Goal: Information Seeking & Learning: Get advice/opinions

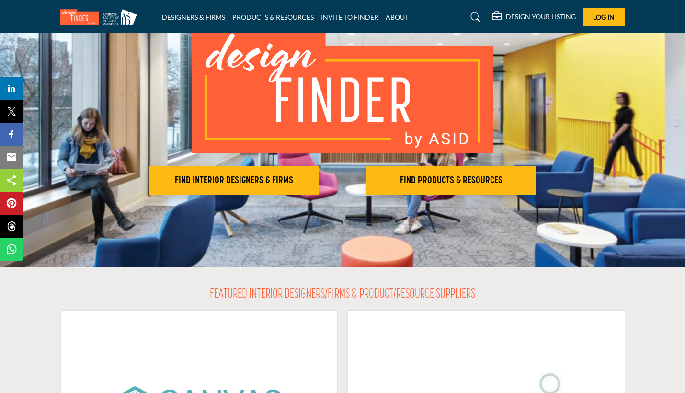
scroll to position [83, 0]
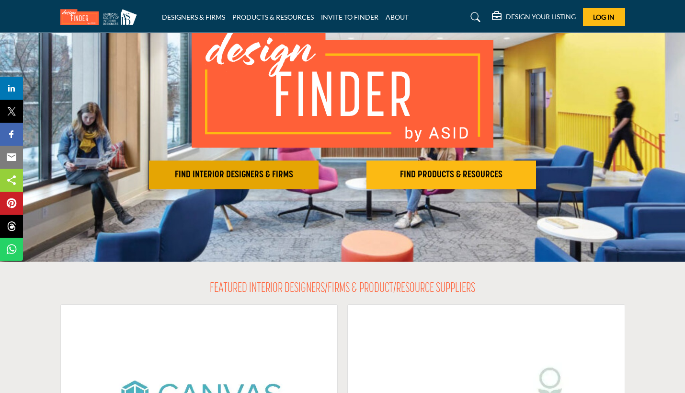
click at [284, 187] on button "FIND INTERIOR DESIGNERS & FIRMS" at bounding box center [234, 174] width 170 height 29
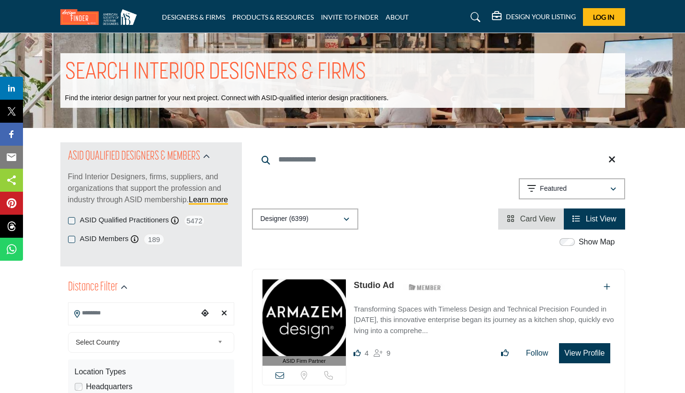
click at [175, 316] on input "Search Location" at bounding box center [133, 313] width 129 height 19
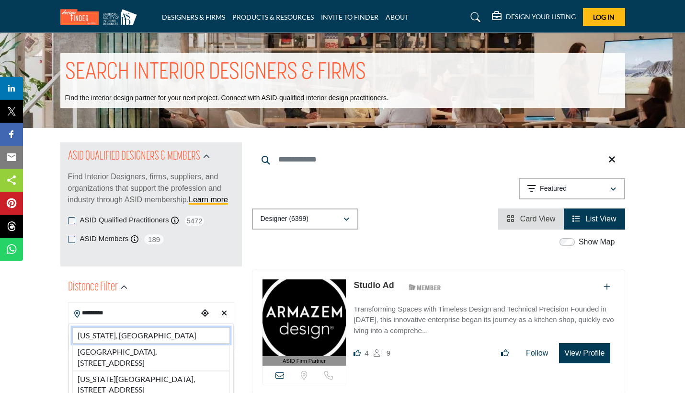
click at [164, 332] on li "[US_STATE], [GEOGRAPHIC_DATA]" at bounding box center [151, 335] width 158 height 16
type input "**********"
type input "***"
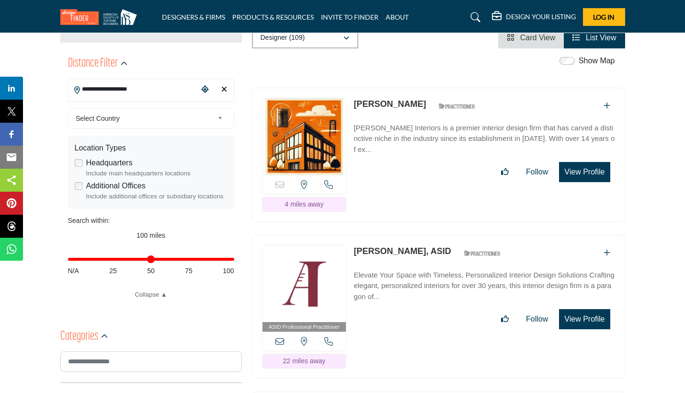
scroll to position [222, 0]
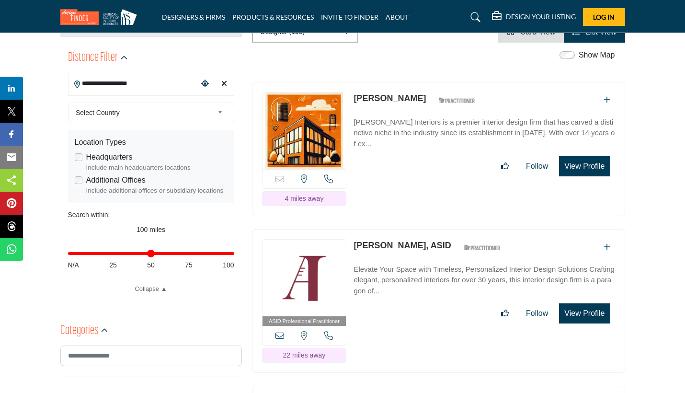
scroll to position [230, 0]
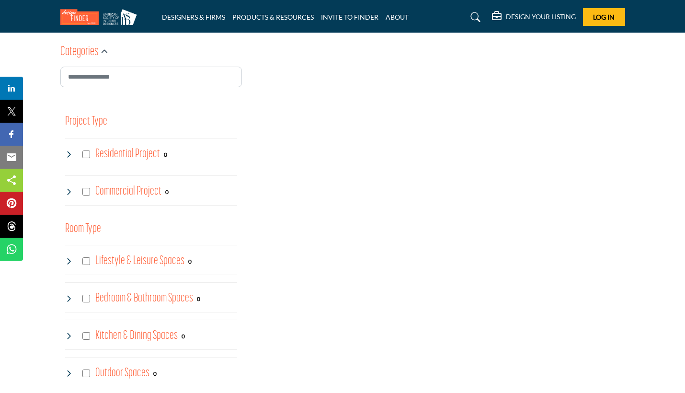
scroll to position [514, 0]
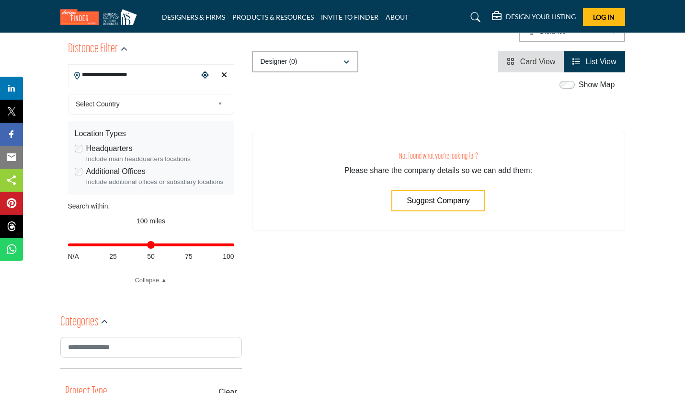
scroll to position [241, 0]
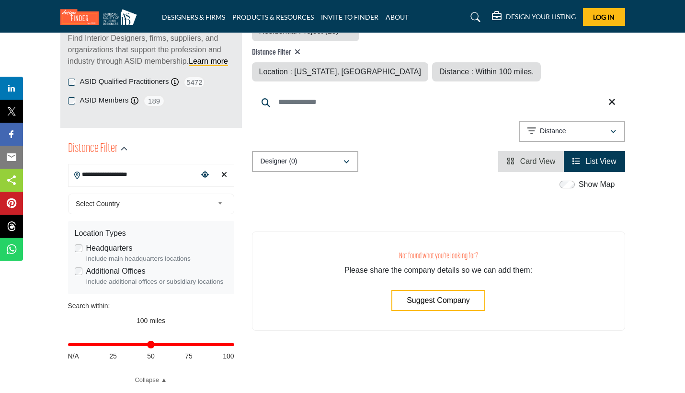
scroll to position [156, 0]
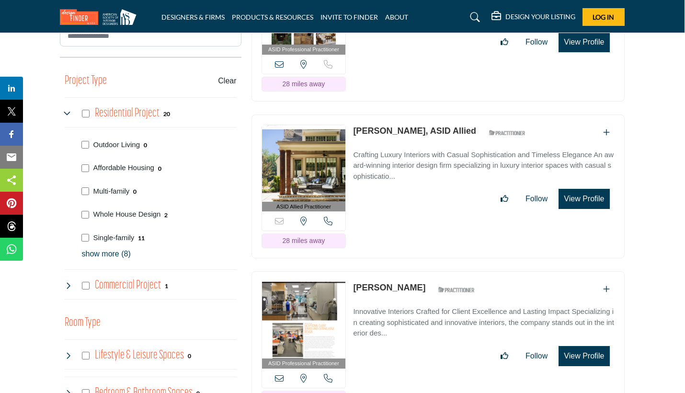
scroll to position [548, 0]
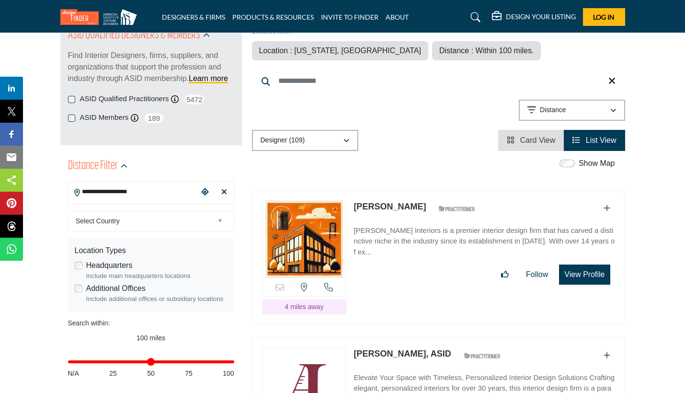
scroll to position [126, 0]
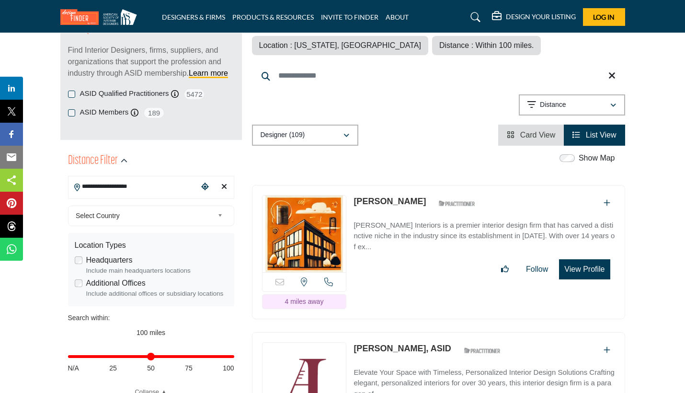
click at [606, 203] on icon "Add To List" at bounding box center [607, 203] width 7 height 8
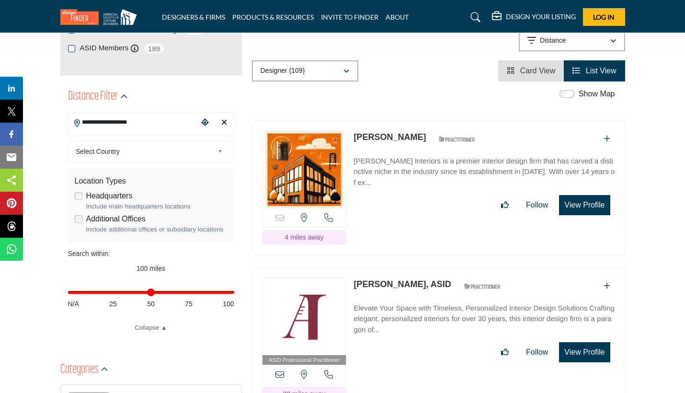
scroll to position [208, 0]
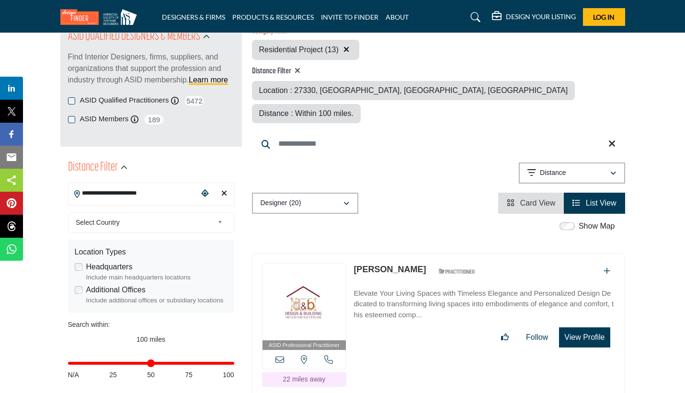
scroll to position [124, 0]
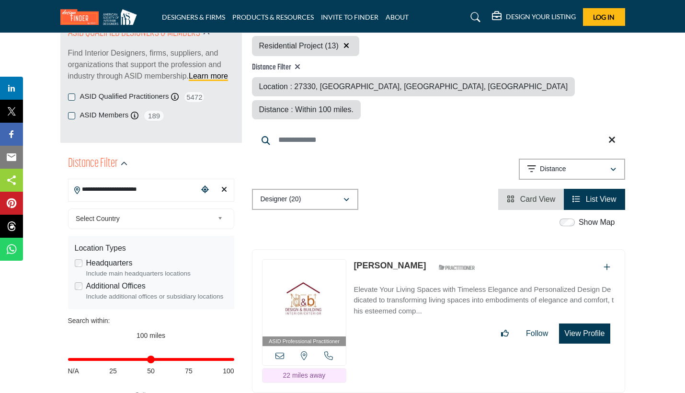
click at [126, 190] on input "**********" at bounding box center [133, 189] width 129 height 19
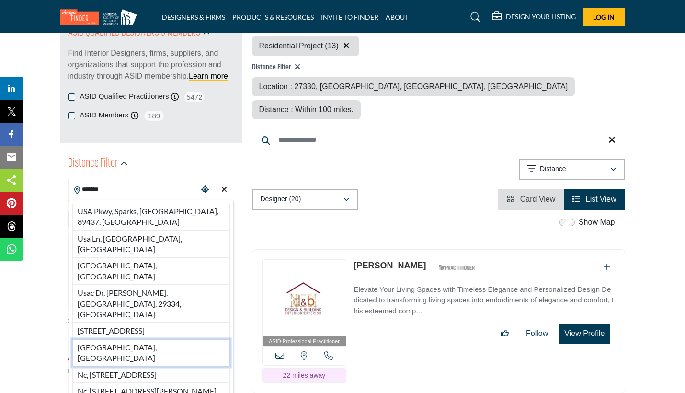
type input "*******"
click at [140, 339] on li "NC, USA" at bounding box center [151, 352] width 158 height 27
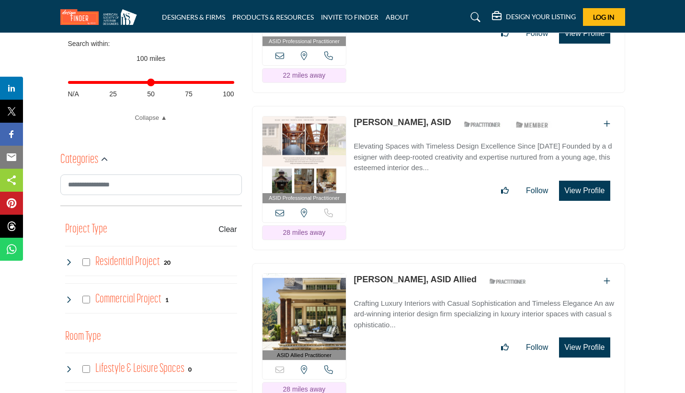
scroll to position [405, 0]
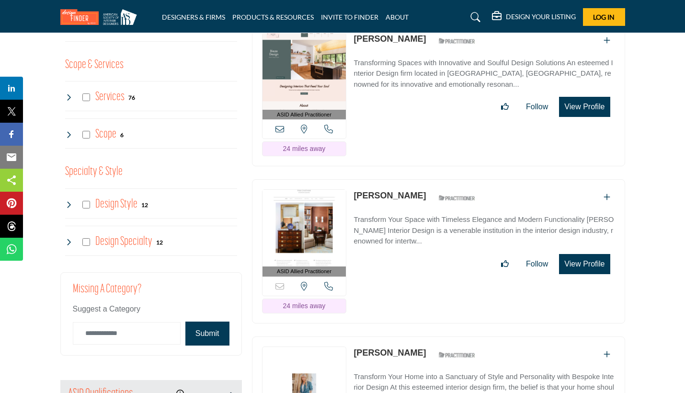
scroll to position [1064, 0]
click at [67, 130] on icon at bounding box center [69, 134] width 8 height 8
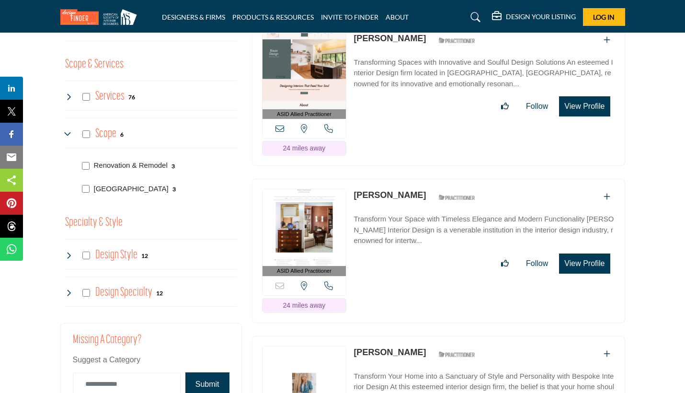
click at [67, 130] on icon at bounding box center [69, 134] width 8 height 8
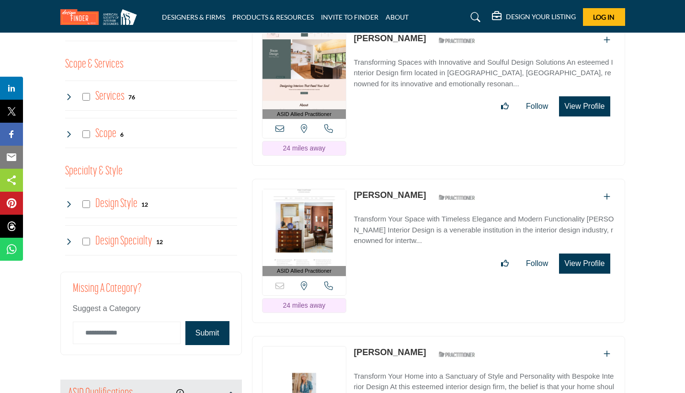
click at [68, 94] on icon at bounding box center [69, 97] width 8 height 8
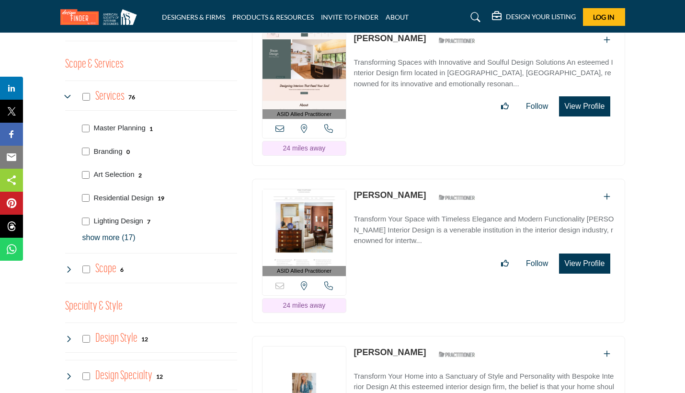
click at [65, 94] on icon at bounding box center [69, 97] width 8 height 8
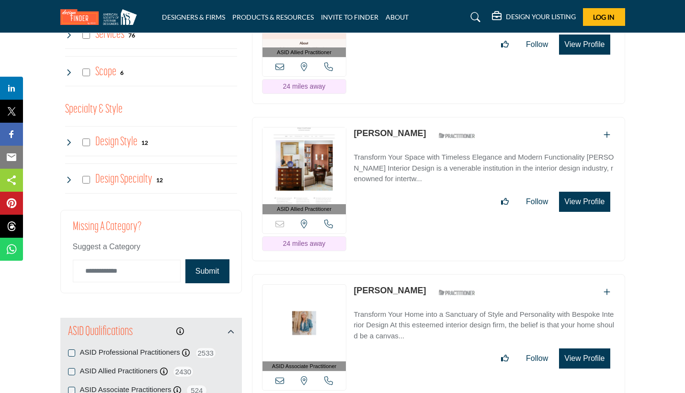
scroll to position [1132, 0]
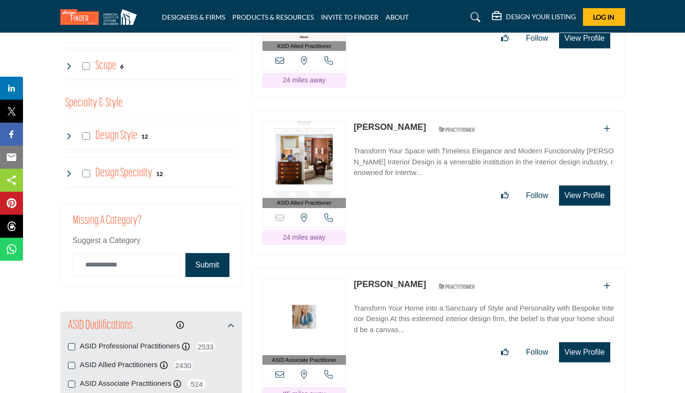
click at [68, 132] on icon at bounding box center [69, 136] width 8 height 8
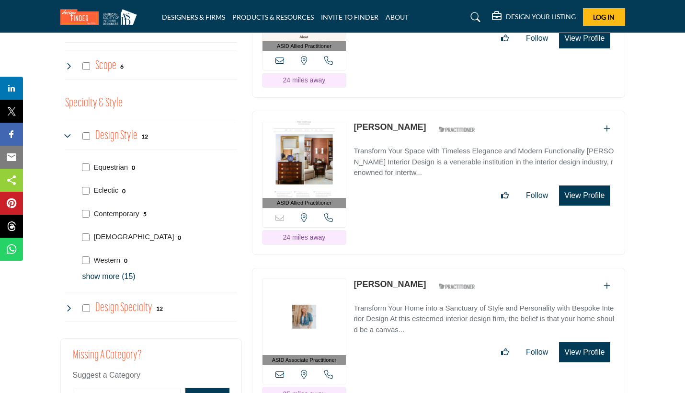
click at [68, 132] on icon at bounding box center [69, 136] width 8 height 8
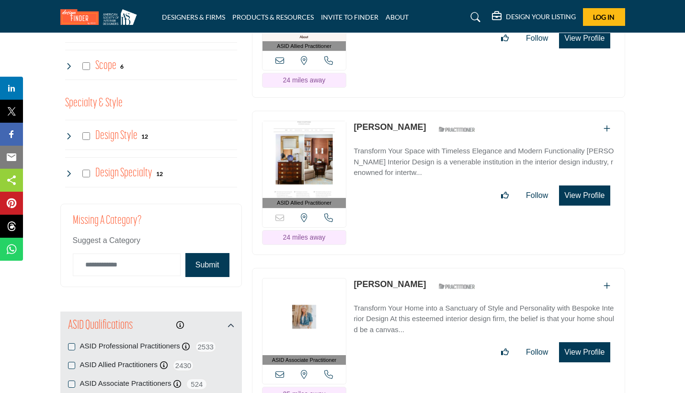
click at [66, 172] on icon at bounding box center [69, 174] width 8 height 8
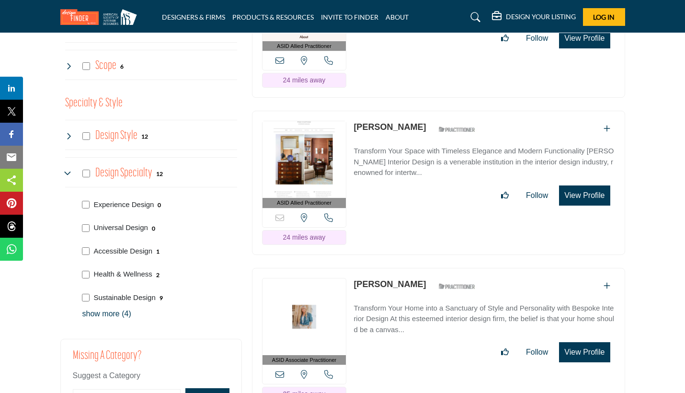
click at [66, 172] on icon at bounding box center [69, 174] width 8 height 8
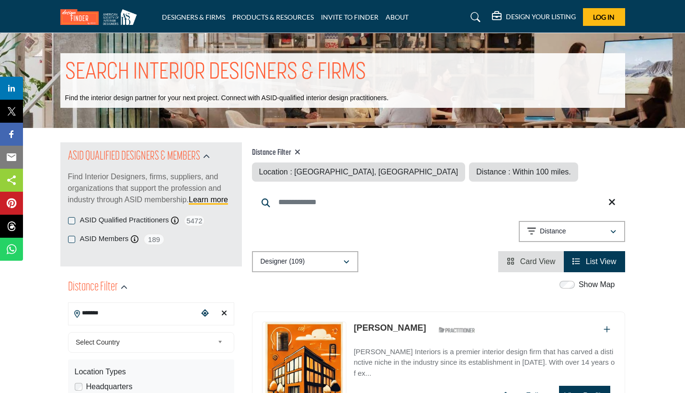
scroll to position [0, 0]
